Goal: Information Seeking & Learning: Find specific fact

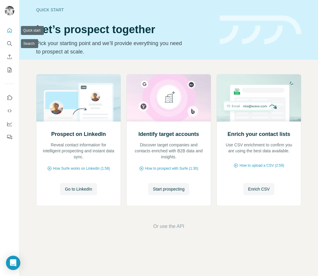
click at [9, 30] on icon "Quick start" at bounding box center [10, 30] width 6 height 6
click at [8, 43] on icon "Search" at bounding box center [10, 44] width 6 height 6
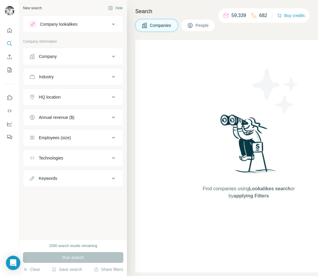
click at [88, 28] on button "Company lookalikes" at bounding box center [73, 24] width 100 height 14
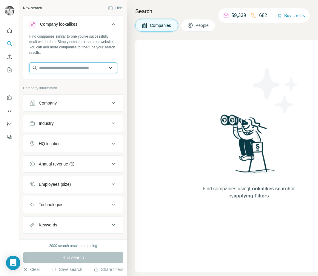
click at [76, 63] on input "text" at bounding box center [73, 67] width 88 height 11
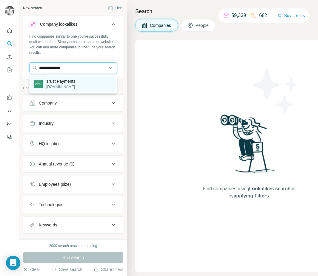
type input "**********"
click at [76, 82] on p "Trust Payments" at bounding box center [60, 81] width 29 height 6
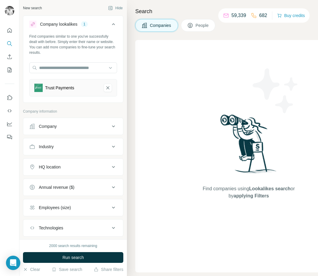
click at [201, 26] on span "People" at bounding box center [203, 25] width 14 height 6
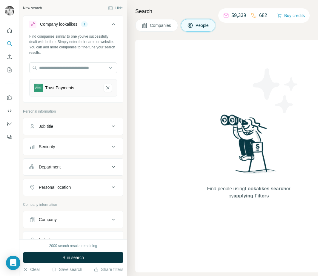
click at [87, 188] on div "Personal location" at bounding box center [69, 187] width 81 height 6
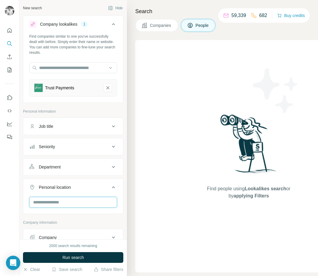
click at [72, 205] on input "text" at bounding box center [73, 202] width 88 height 11
type input "*****"
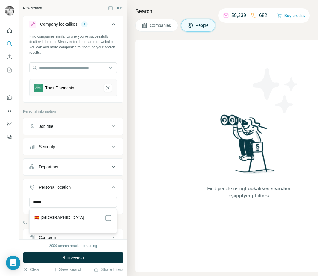
click at [75, 216] on div "🇪🇸 [GEOGRAPHIC_DATA]" at bounding box center [73, 217] width 78 height 7
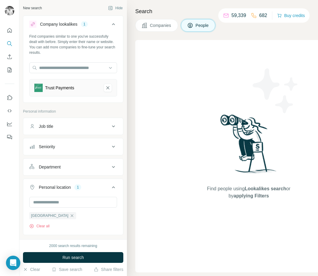
click at [96, 167] on div "Department" at bounding box center [69, 167] width 81 height 6
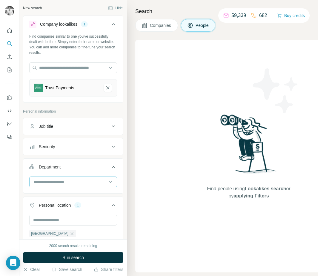
click at [85, 183] on input at bounding box center [70, 182] width 74 height 7
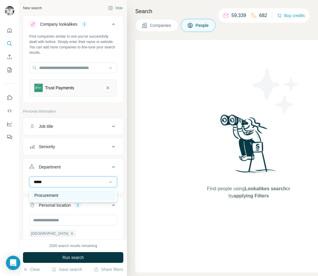
type input "*****"
click at [92, 194] on div "Procurement" at bounding box center [73, 195] width 78 height 6
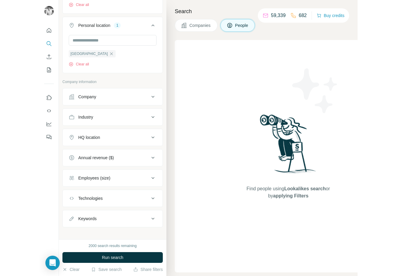
scroll to position [206, 0]
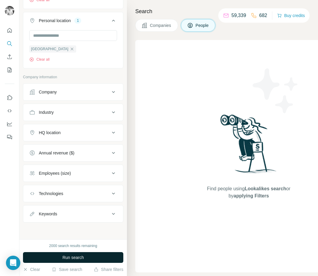
click at [90, 255] on button "Run search" at bounding box center [73, 257] width 100 height 11
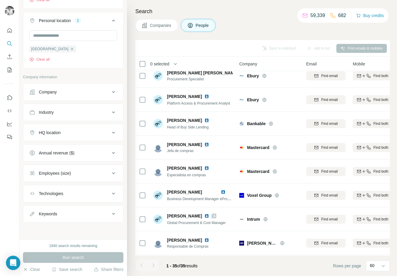
scroll to position [297, 0]
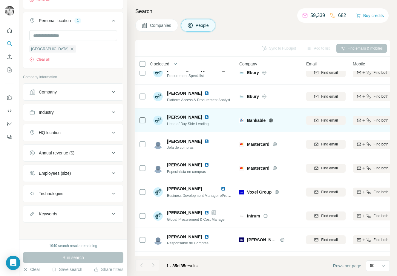
click at [254, 118] on span "Bankable" at bounding box center [256, 120] width 19 height 6
copy span "Bankable"
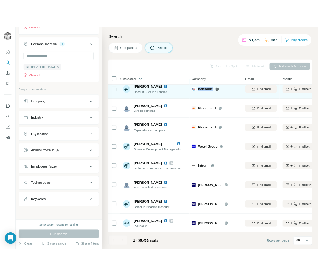
scroll to position [365, 0]
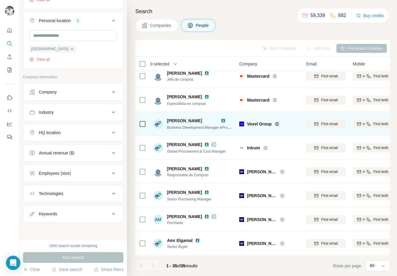
click at [258, 122] on span "Voxel Group" at bounding box center [259, 124] width 24 height 6
copy div "Voxel Group"
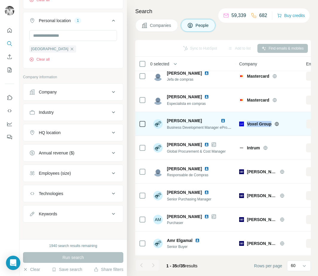
click at [222, 121] on img at bounding box center [223, 120] width 5 height 5
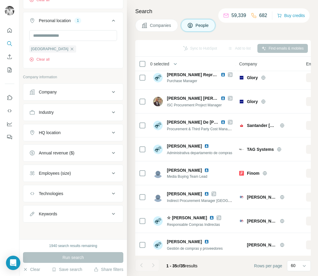
scroll to position [652, 0]
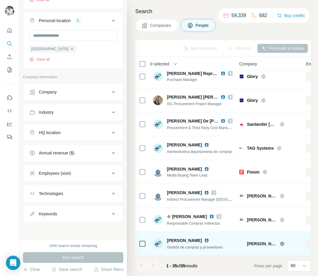
click at [254, 243] on span "[PERSON_NAME]" at bounding box center [262, 244] width 30 height 6
copy span "[PERSON_NAME]"
click at [204, 239] on img at bounding box center [206, 240] width 5 height 5
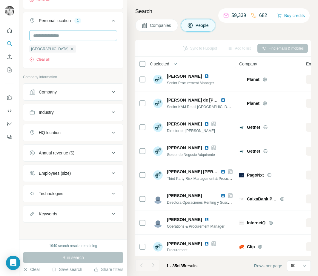
scroll to position [0, 0]
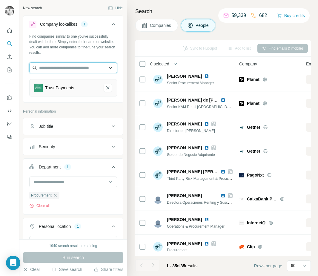
click at [80, 70] on input "text" at bounding box center [73, 67] width 88 height 11
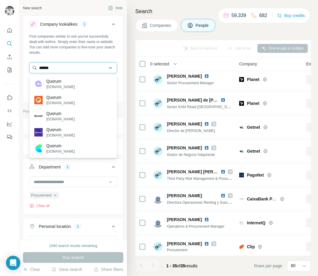
click at [73, 68] on input "******" at bounding box center [73, 67] width 88 height 11
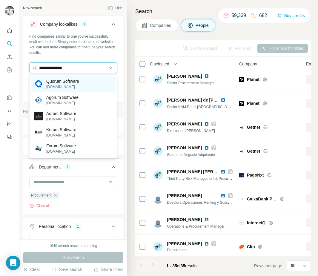
type input "**********"
click at [74, 80] on p "Quorum Software" at bounding box center [62, 81] width 33 height 6
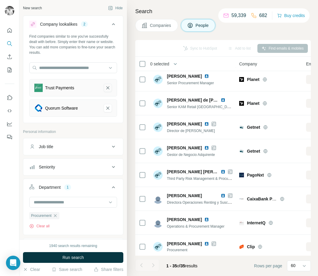
click at [108, 89] on icon "Trust Payments-remove-button" at bounding box center [107, 88] width 5 height 6
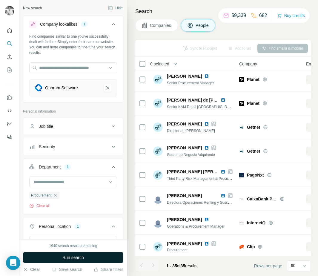
click at [65, 255] on span "Run search" at bounding box center [73, 257] width 22 height 6
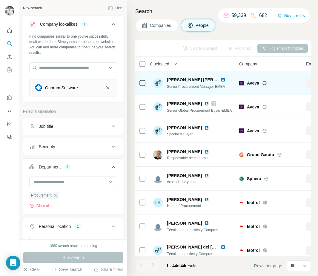
click at [253, 85] on span "Aveva" at bounding box center [253, 83] width 12 height 6
copy span "Aveva"
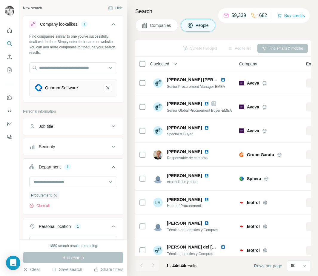
click at [241, 29] on div "Companies People" at bounding box center [223, 25] width 176 height 13
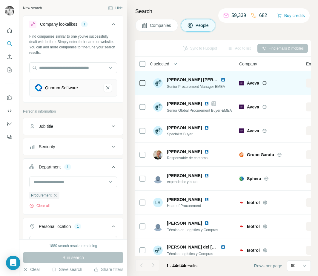
click at [221, 79] on img at bounding box center [223, 79] width 5 height 5
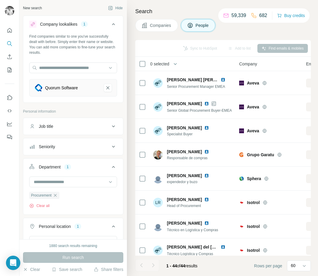
click at [237, 29] on div "Companies People" at bounding box center [223, 25] width 176 height 13
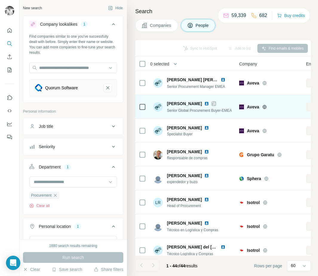
click at [204, 104] on img at bounding box center [206, 103] width 5 height 5
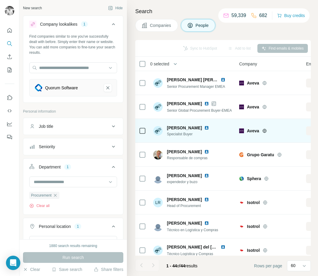
click at [207, 127] on img at bounding box center [206, 127] width 5 height 5
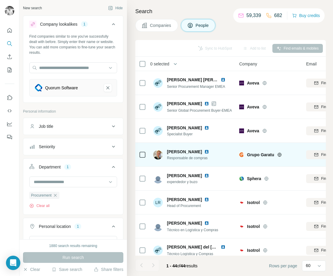
click at [263, 154] on span "Grupo Garatu" at bounding box center [260, 155] width 27 height 6
copy div "Grupo Garatu"
click at [205, 146] on div "[PERSON_NAME] Responsable de compras" at bounding box center [192, 154] width 79 height 16
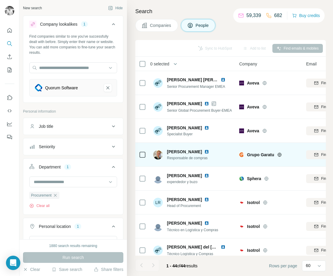
click at [204, 151] on img at bounding box center [206, 151] width 5 height 5
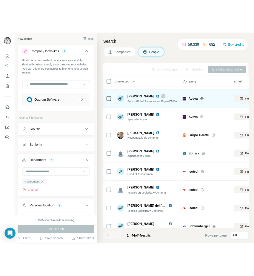
scroll to position [23, 0]
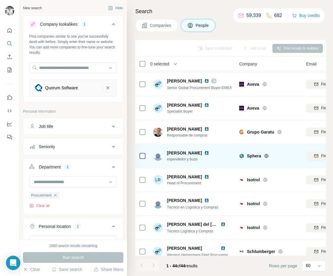
click at [253, 154] on span "Sphera" at bounding box center [254, 156] width 14 height 6
copy span "Sphera"
click at [204, 153] on img at bounding box center [206, 153] width 5 height 5
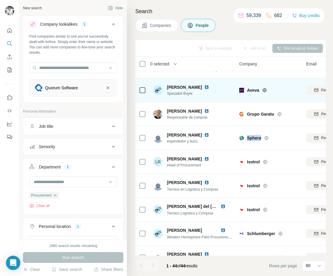
scroll to position [41, 0]
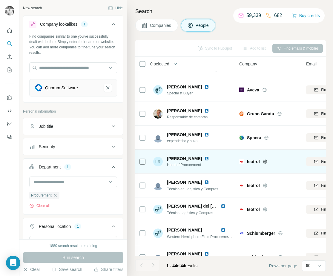
click at [255, 160] on span "Isotrol" at bounding box center [253, 162] width 13 height 6
copy span "Isotrol"
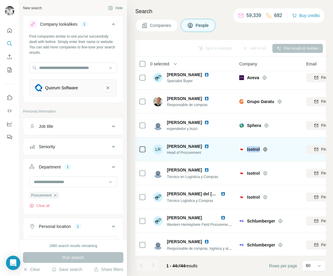
scroll to position [53, 0]
click at [204, 146] on img at bounding box center [206, 146] width 5 height 5
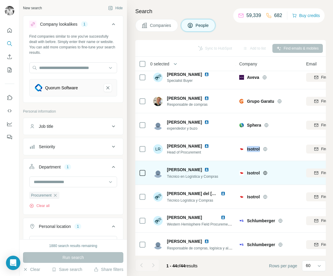
click at [204, 168] on img at bounding box center [206, 169] width 5 height 5
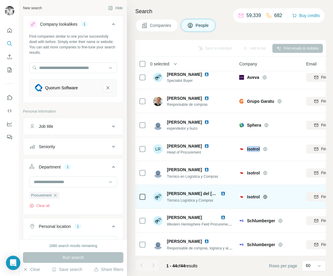
click at [222, 191] on img at bounding box center [223, 193] width 5 height 5
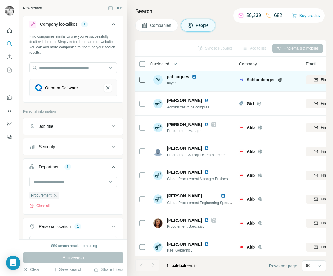
scroll to position [247, 0]
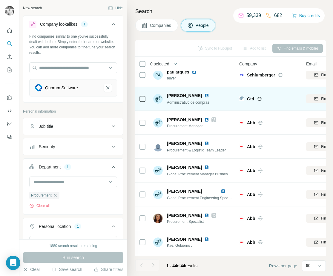
click at [251, 98] on span "Gtd" at bounding box center [250, 99] width 7 height 6
copy span "Gtd"
click at [204, 95] on img at bounding box center [206, 95] width 5 height 5
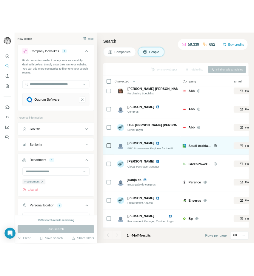
scroll to position [580, 0]
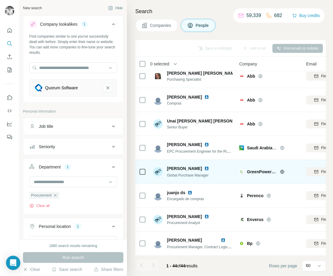
click at [256, 172] on span "GreenPowerMonitor" at bounding box center [262, 172] width 30 height 6
copy div "GreenPowerMonitor"
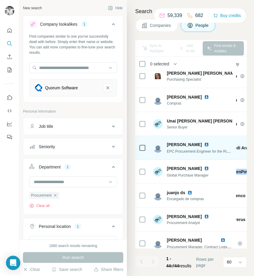
scroll to position [580, 17]
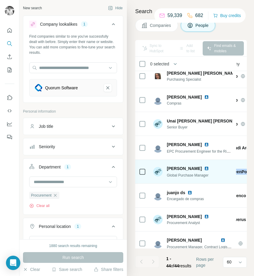
click at [204, 168] on img at bounding box center [206, 168] width 5 height 5
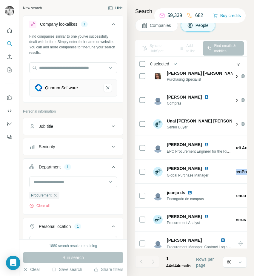
click at [118, 6] on button "Hide" at bounding box center [115, 8] width 23 height 9
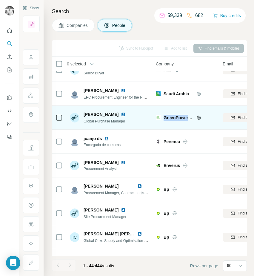
scroll to position [635, 0]
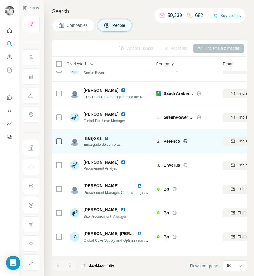
click at [173, 139] on span "Perenco" at bounding box center [172, 141] width 16 height 6
copy span "Perenco"
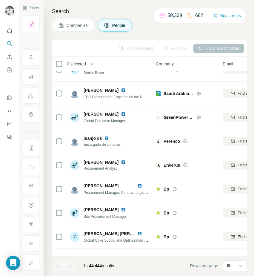
click at [154, 33] on div "Search Companies People Sync to HubSpot Add to list Find emails & mobiles 0 sel…" at bounding box center [149, 138] width 211 height 276
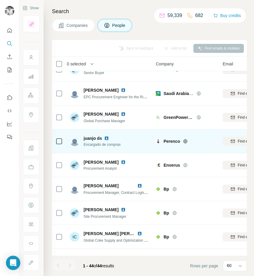
click at [107, 138] on img at bounding box center [106, 138] width 5 height 5
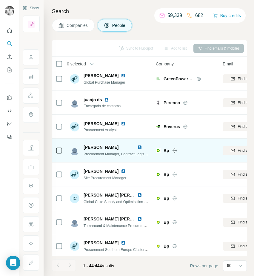
scroll to position [679, 0]
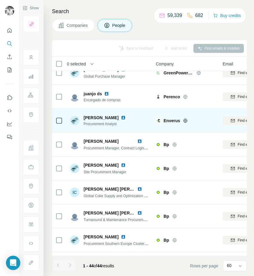
click at [170, 122] on span "Enverus" at bounding box center [172, 121] width 16 height 6
click at [121, 117] on img at bounding box center [123, 117] width 5 height 5
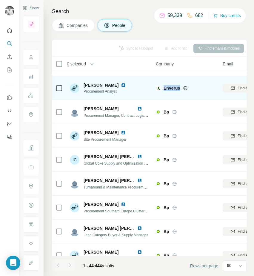
scroll to position [711, 0]
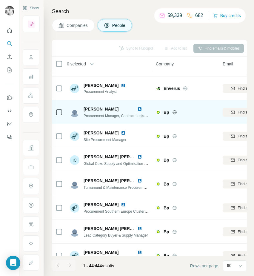
click at [168, 112] on span "Bp" at bounding box center [167, 112] width 6 height 6
click at [165, 111] on span "Bp" at bounding box center [167, 112] width 6 height 6
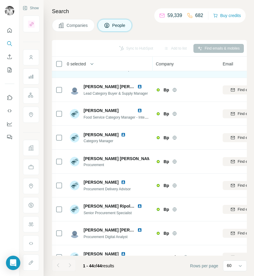
scroll to position [867, 0]
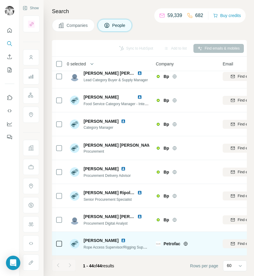
click at [173, 243] on span "Petrofac" at bounding box center [172, 244] width 17 height 6
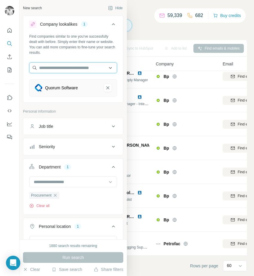
click at [78, 68] on input "text" at bounding box center [73, 67] width 88 height 11
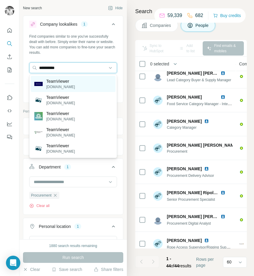
type input "**********"
click at [84, 83] on div "TeamViewer [DOMAIN_NAME]" at bounding box center [73, 84] width 85 height 16
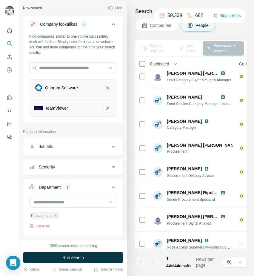
click at [107, 87] on icon "Quorum Software-remove-button" at bounding box center [107, 88] width 5 height 6
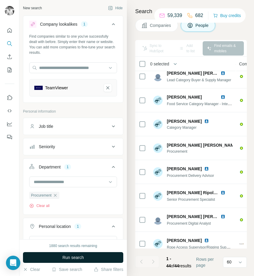
click at [55, 252] on button "Run search" at bounding box center [73, 257] width 100 height 11
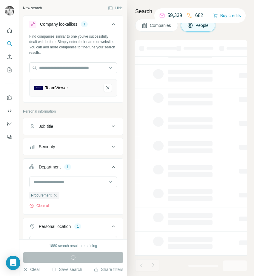
scroll to position [54, 0]
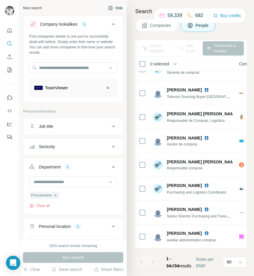
click at [115, 9] on button "Hide" at bounding box center [115, 8] width 23 height 9
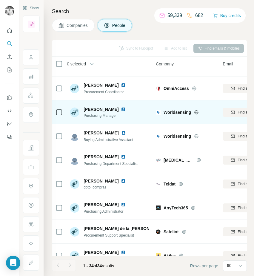
scroll to position [256, 0]
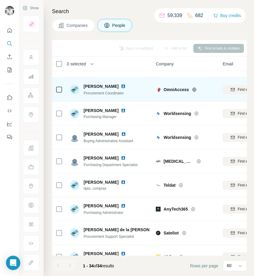
click at [172, 89] on span "OmniAccess" at bounding box center [176, 90] width 25 height 6
click at [126, 85] on img at bounding box center [123, 86] width 5 height 5
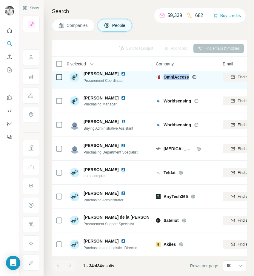
scroll to position [275, 0]
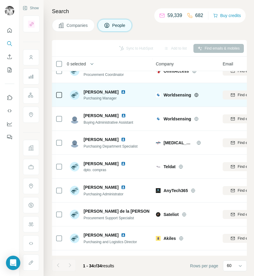
click at [180, 93] on span "Worldsensing" at bounding box center [177, 95] width 27 height 6
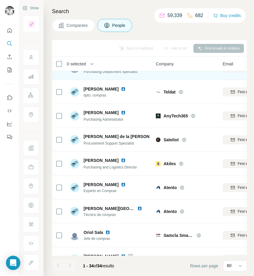
scroll to position [359, 0]
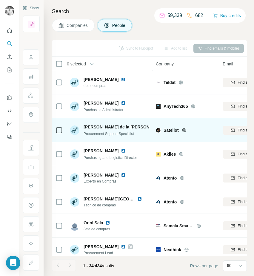
click at [172, 129] on span "Sateliot" at bounding box center [171, 130] width 15 height 6
click at [168, 126] on img at bounding box center [170, 127] width 5 height 5
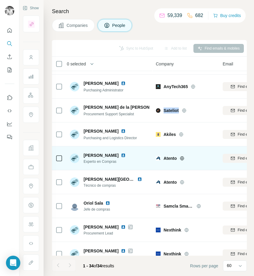
scroll to position [381, 0]
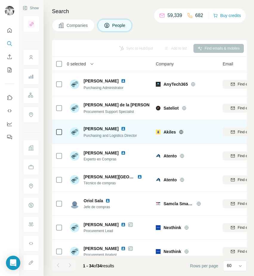
click at [170, 132] on span "Akiles" at bounding box center [170, 132] width 12 height 6
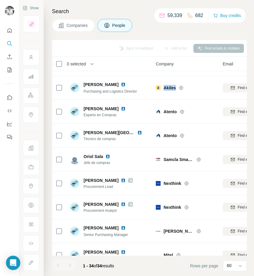
scroll to position [426, 0]
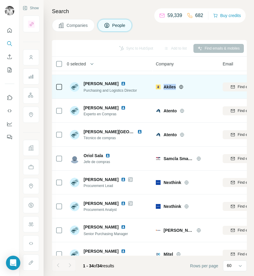
click at [124, 83] on img at bounding box center [123, 83] width 5 height 5
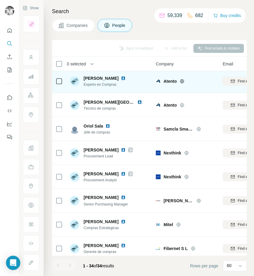
scroll to position [456, 0]
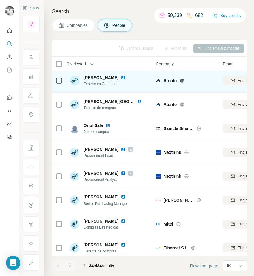
click at [171, 82] on span "Atento" at bounding box center [170, 81] width 13 height 6
click at [126, 77] on img at bounding box center [123, 77] width 5 height 5
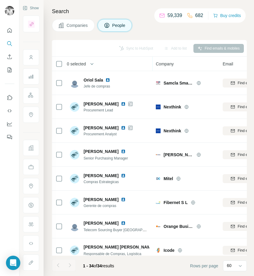
scroll to position [502, 0]
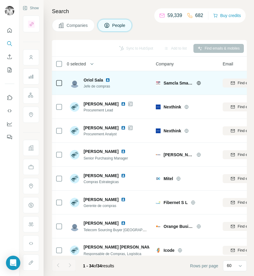
click at [180, 83] on span "Samcla Smart Systems" at bounding box center [179, 83] width 30 height 6
click at [168, 82] on span "Samcla Smart Systems" at bounding box center [179, 83] width 30 height 6
click at [108, 81] on img at bounding box center [107, 80] width 5 height 5
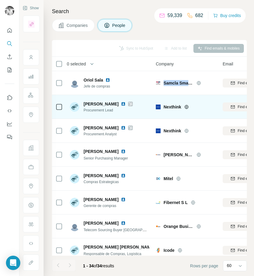
scroll to position [508, 0]
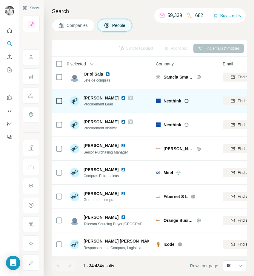
click at [176, 101] on span "Nexthink" at bounding box center [173, 101] width 18 height 6
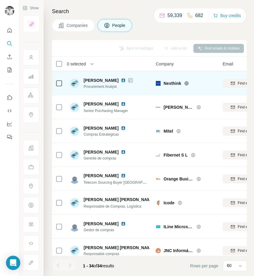
scroll to position [555, 0]
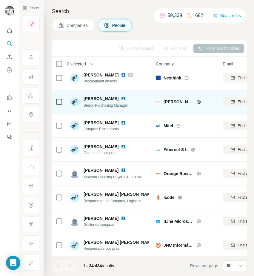
click at [179, 100] on span "[PERSON_NAME] Instruments" at bounding box center [179, 102] width 30 height 6
click at [121, 97] on img at bounding box center [123, 98] width 5 height 5
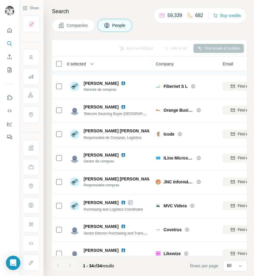
scroll to position [628, 0]
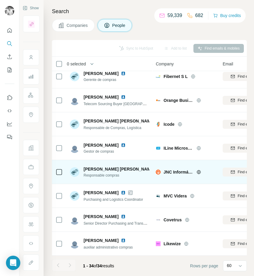
click at [169, 171] on span "JNC Informática 360" at bounding box center [179, 172] width 30 height 6
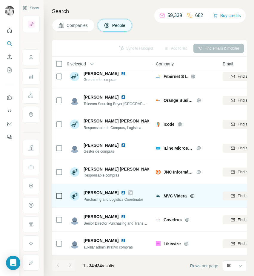
click at [177, 196] on span "MVC Videra" at bounding box center [175, 196] width 23 height 6
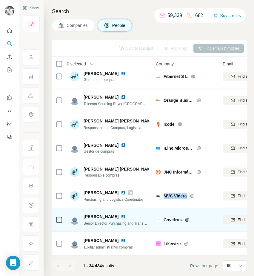
click at [177, 219] on span "Covetrus" at bounding box center [173, 220] width 18 height 6
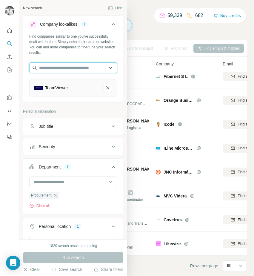
click at [79, 70] on input "text" at bounding box center [73, 67] width 88 height 11
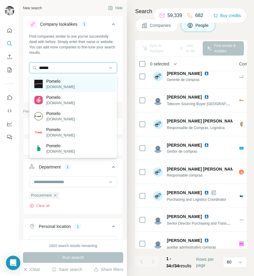
type input "******"
click at [85, 87] on div "Pomelo [DOMAIN_NAME]" at bounding box center [73, 84] width 85 height 16
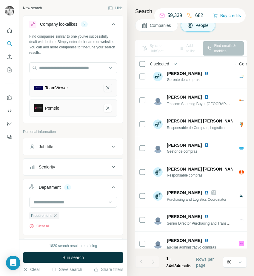
click at [107, 87] on icon "TeamViewer-remove-button" at bounding box center [107, 88] width 5 height 6
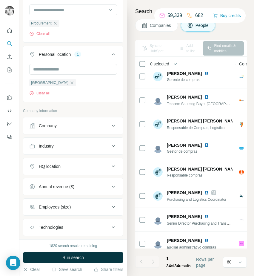
scroll to position [189, 0]
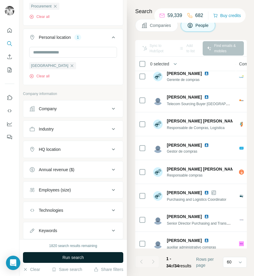
click at [82, 257] on span "Run search" at bounding box center [73, 257] width 22 height 6
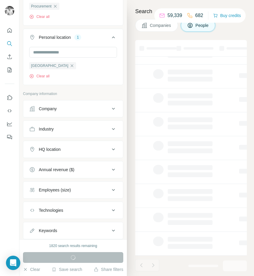
scroll to position [0, 0]
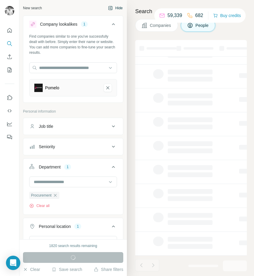
click at [113, 6] on button "Hide" at bounding box center [115, 8] width 23 height 9
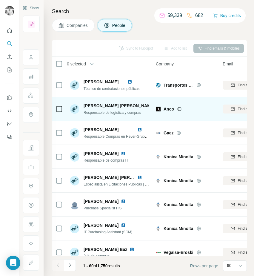
scroll to position [19, 0]
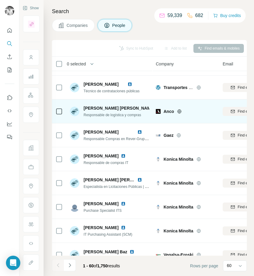
click at [168, 111] on span "Anco" at bounding box center [169, 111] width 10 height 6
click at [157, 108] on img at bounding box center [159, 108] width 5 height 5
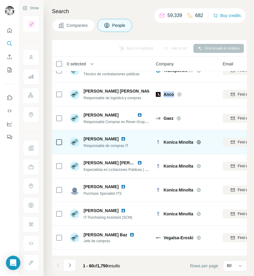
scroll to position [49, 0]
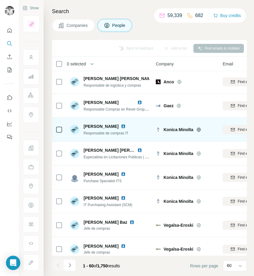
click at [169, 130] on span "Konica Minolta" at bounding box center [179, 130] width 30 height 6
click at [126, 126] on img at bounding box center [123, 126] width 5 height 5
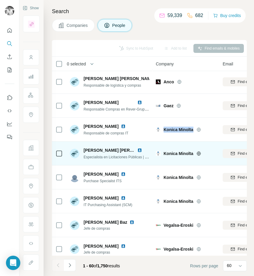
click at [139, 149] on img at bounding box center [139, 150] width 5 height 5
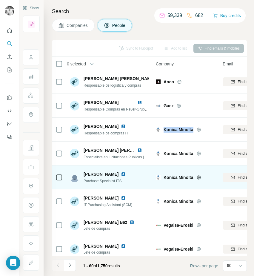
click at [126, 173] on img at bounding box center [123, 174] width 5 height 5
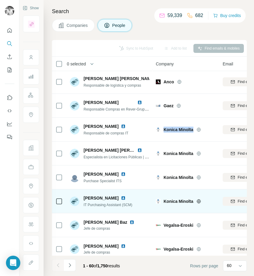
click at [121, 196] on img at bounding box center [123, 198] width 5 height 5
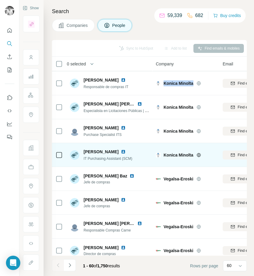
scroll to position [97, 0]
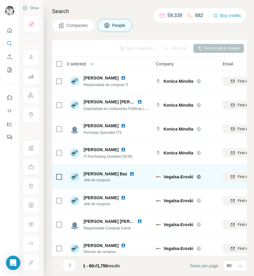
click at [170, 176] on span "Vegalsa-Eroski" at bounding box center [179, 177] width 30 height 6
click at [134, 173] on img at bounding box center [132, 173] width 5 height 5
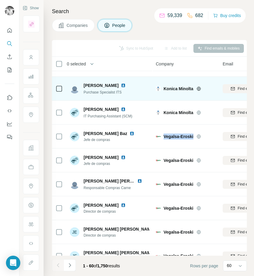
scroll to position [142, 0]
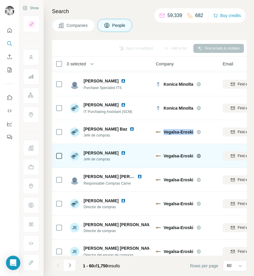
click at [121, 151] on img at bounding box center [123, 153] width 5 height 5
